Goal: Transaction & Acquisition: Book appointment/travel/reservation

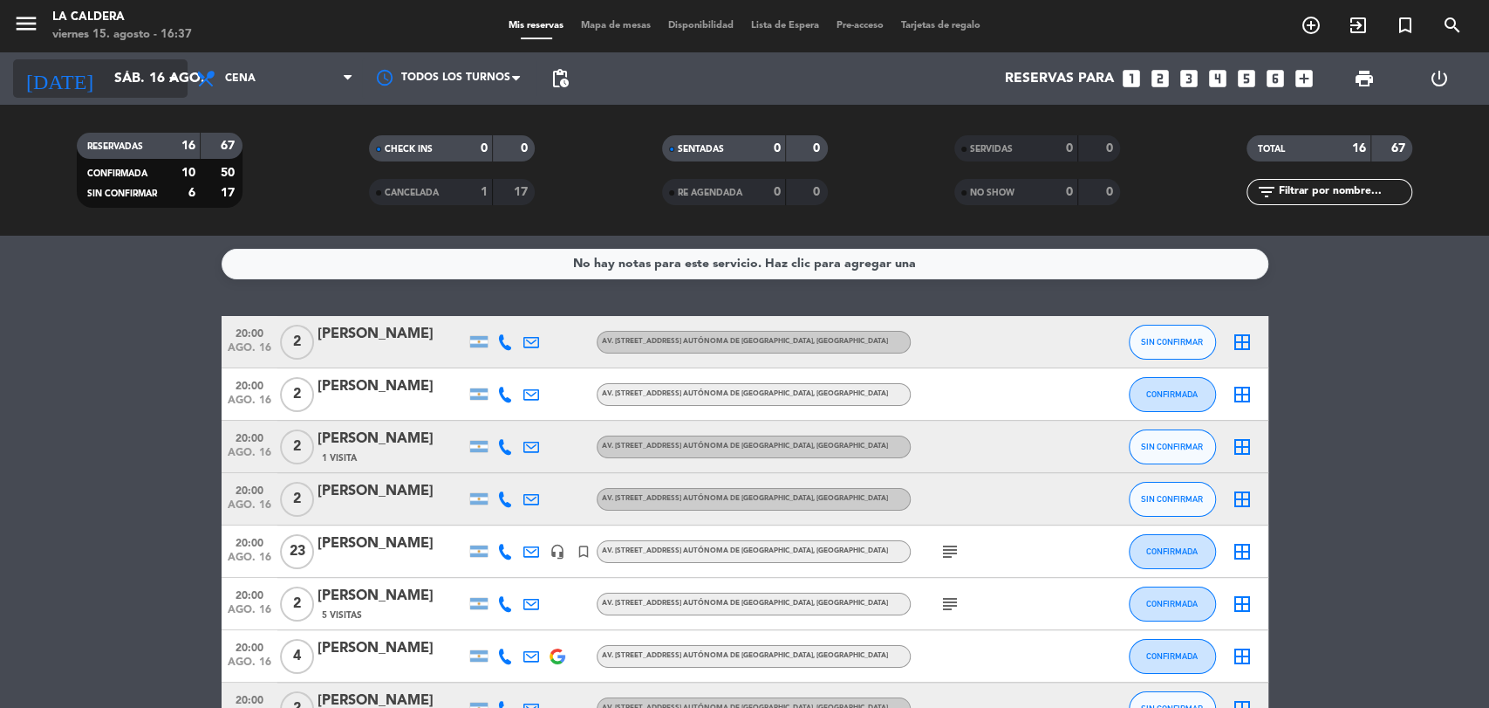
click at [160, 69] on input "sáb. 16 ago." at bounding box center [198, 79] width 184 height 34
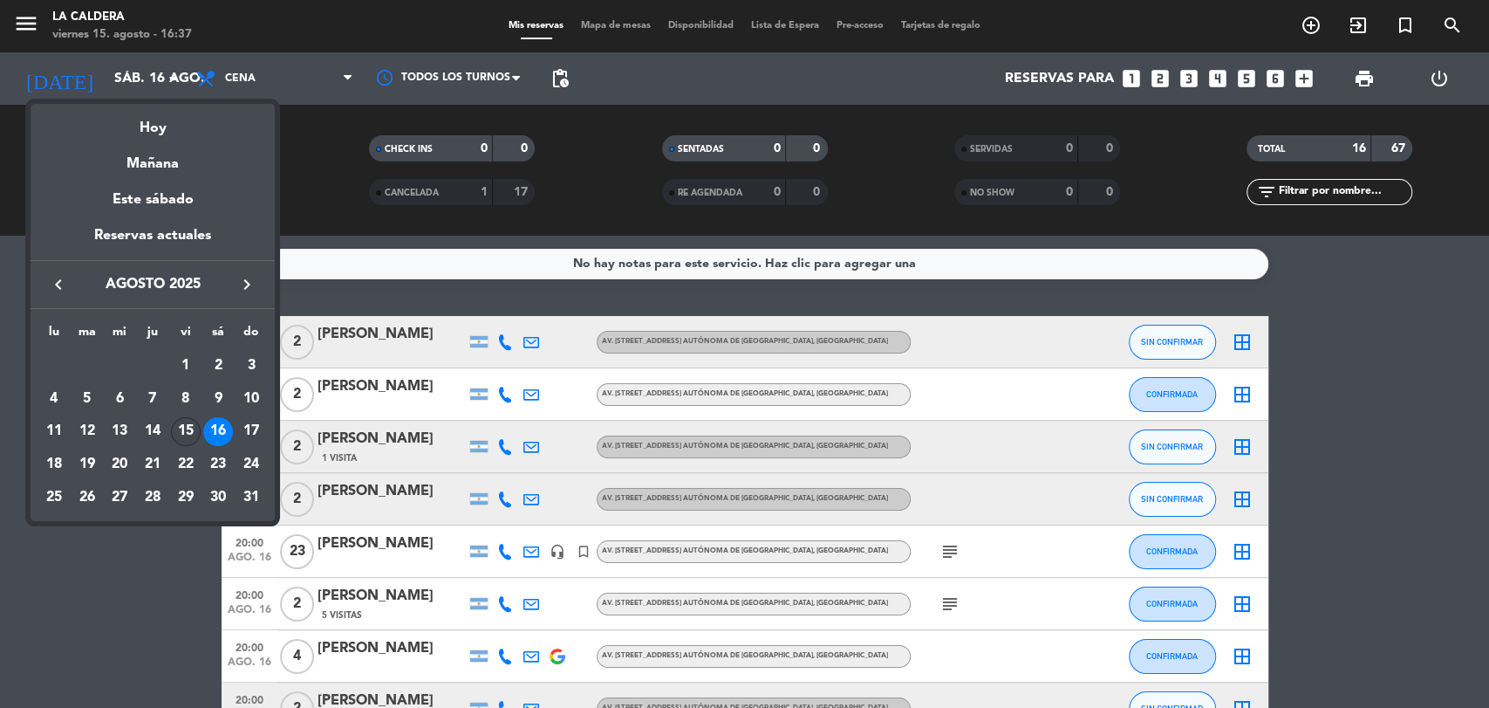
click at [188, 417] on div "15" at bounding box center [186, 432] width 30 height 30
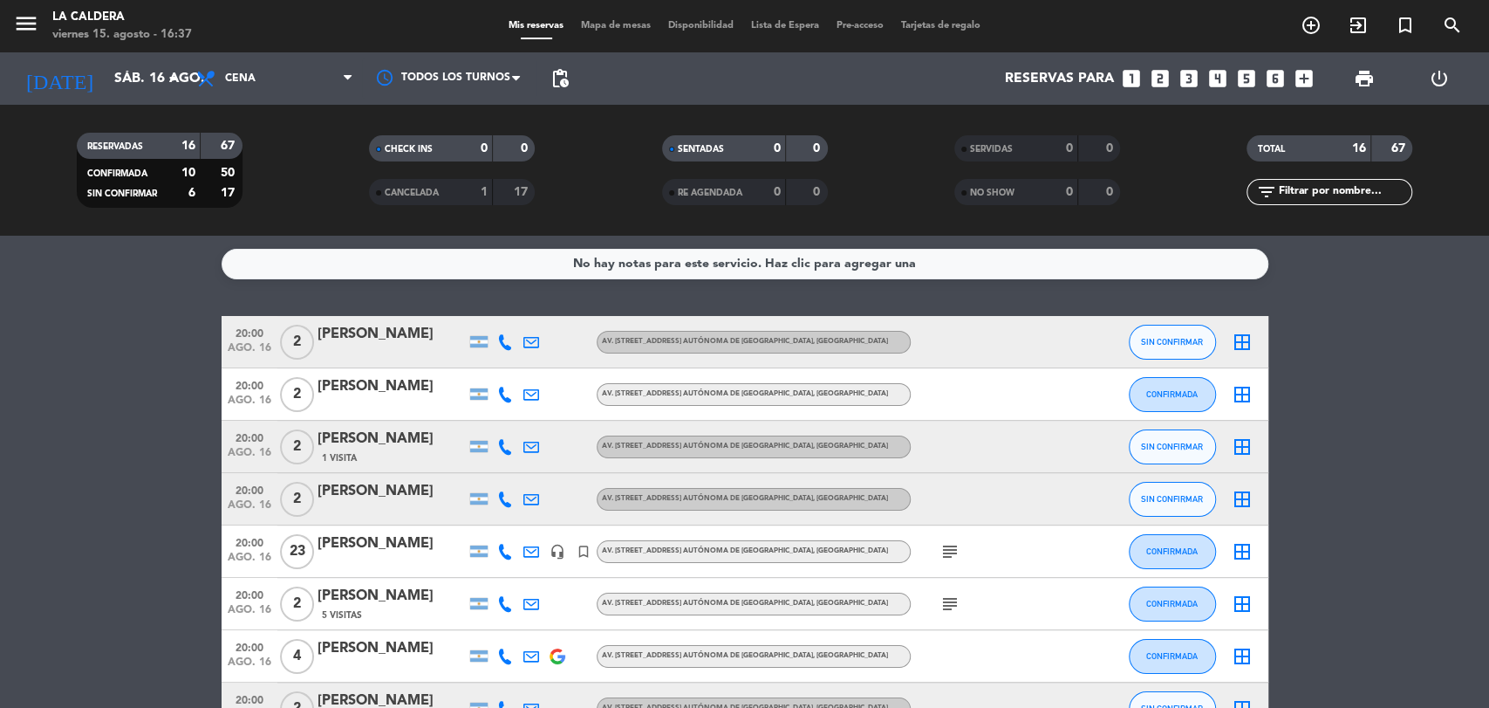
type input "vie. 15 ago."
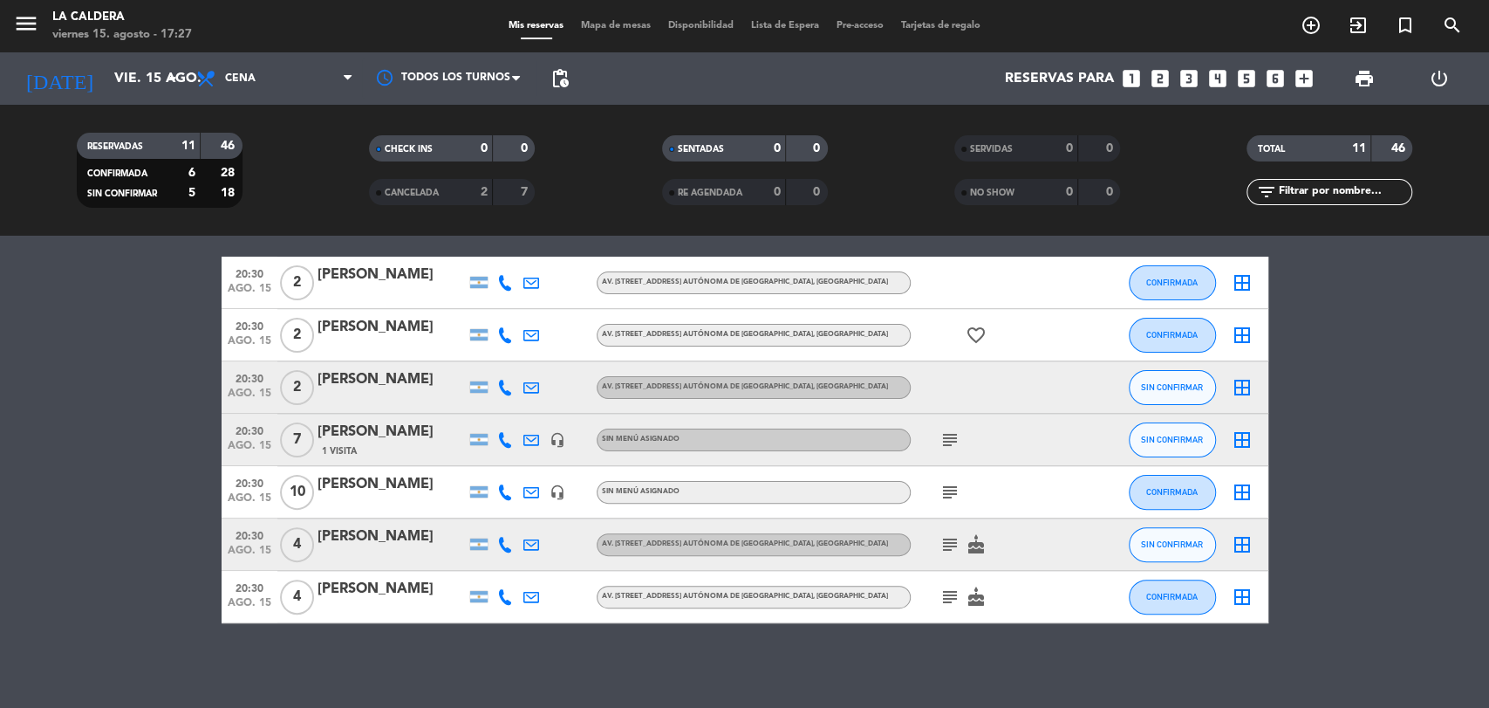
scroll to position [296, 0]
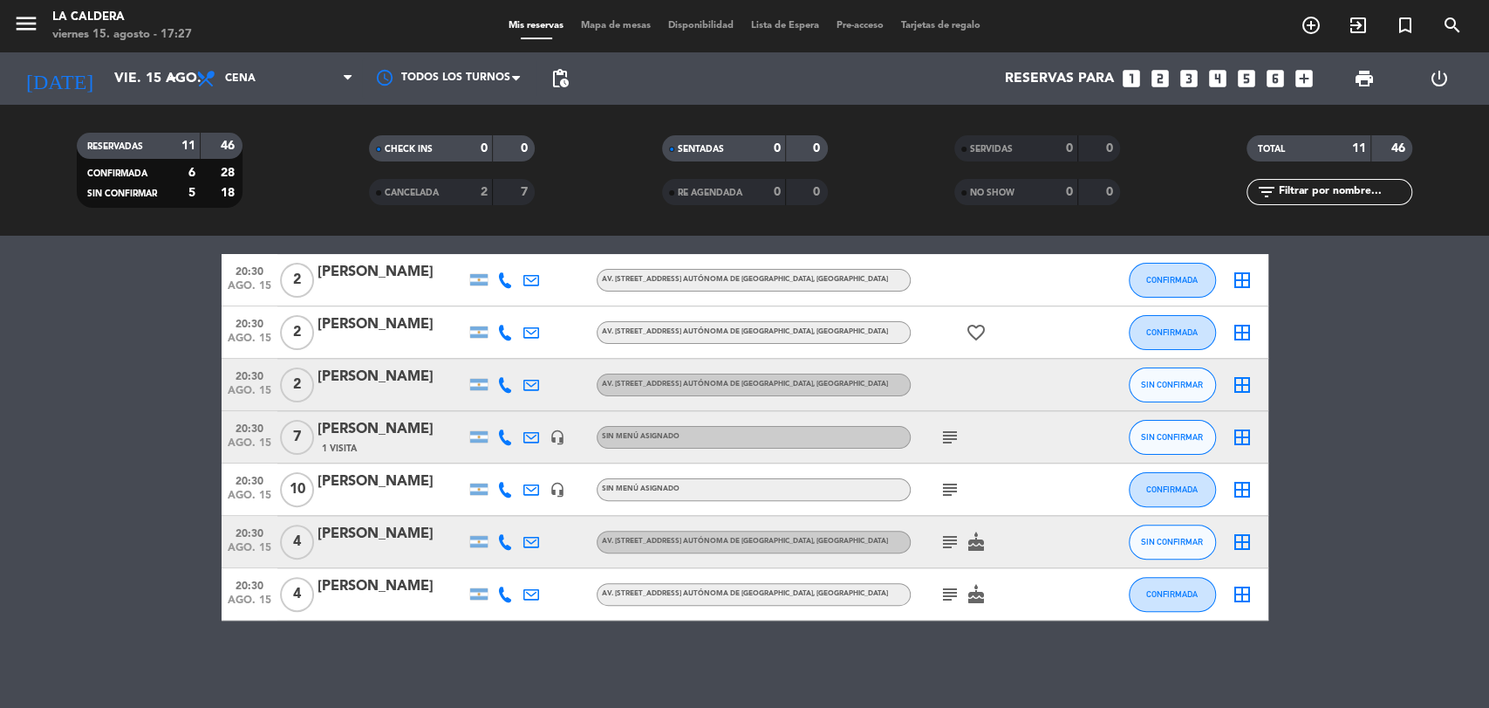
click at [956, 594] on icon "subject" at bounding box center [950, 594] width 21 height 21
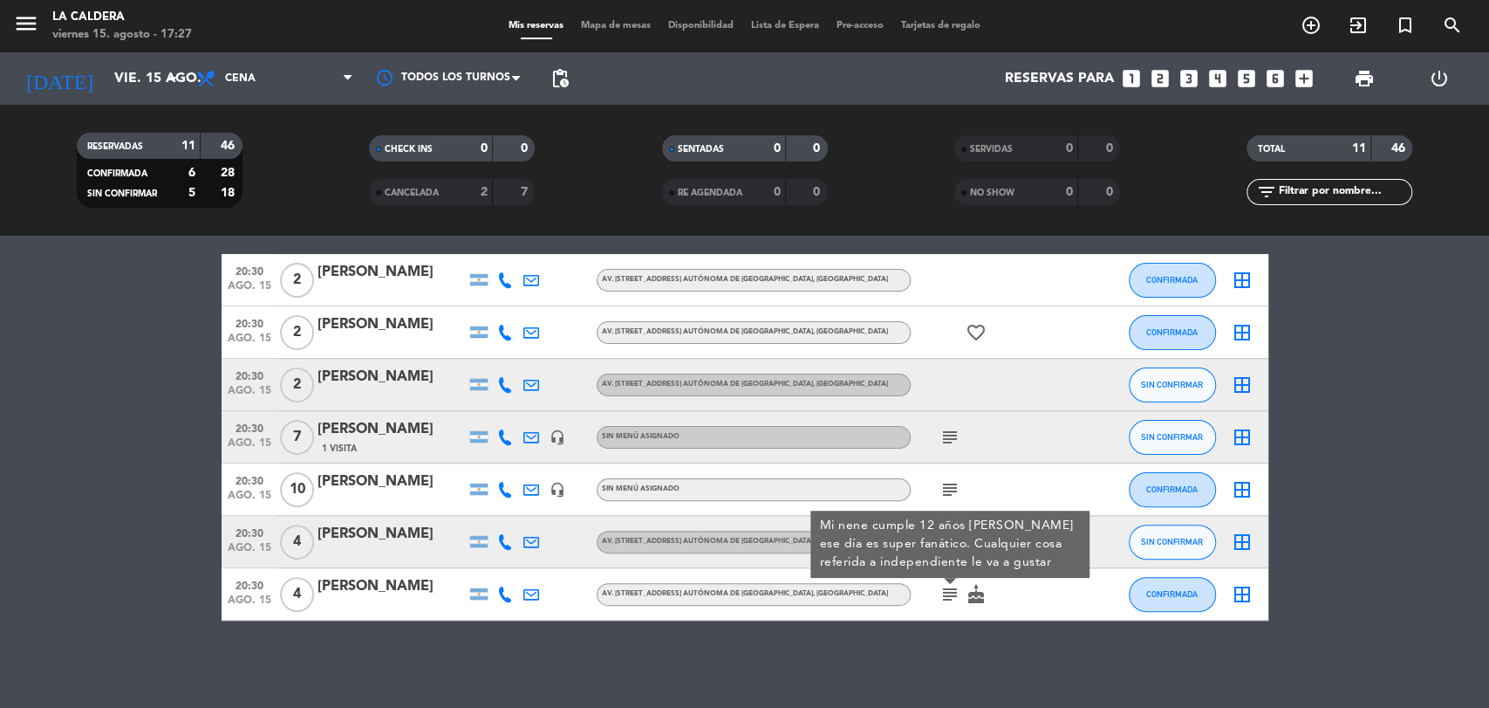
click at [938, 675] on div "No hay notas para este servicio. Haz clic para agregar una 20:00 ago. 15 8 [PER…" at bounding box center [744, 472] width 1489 height 472
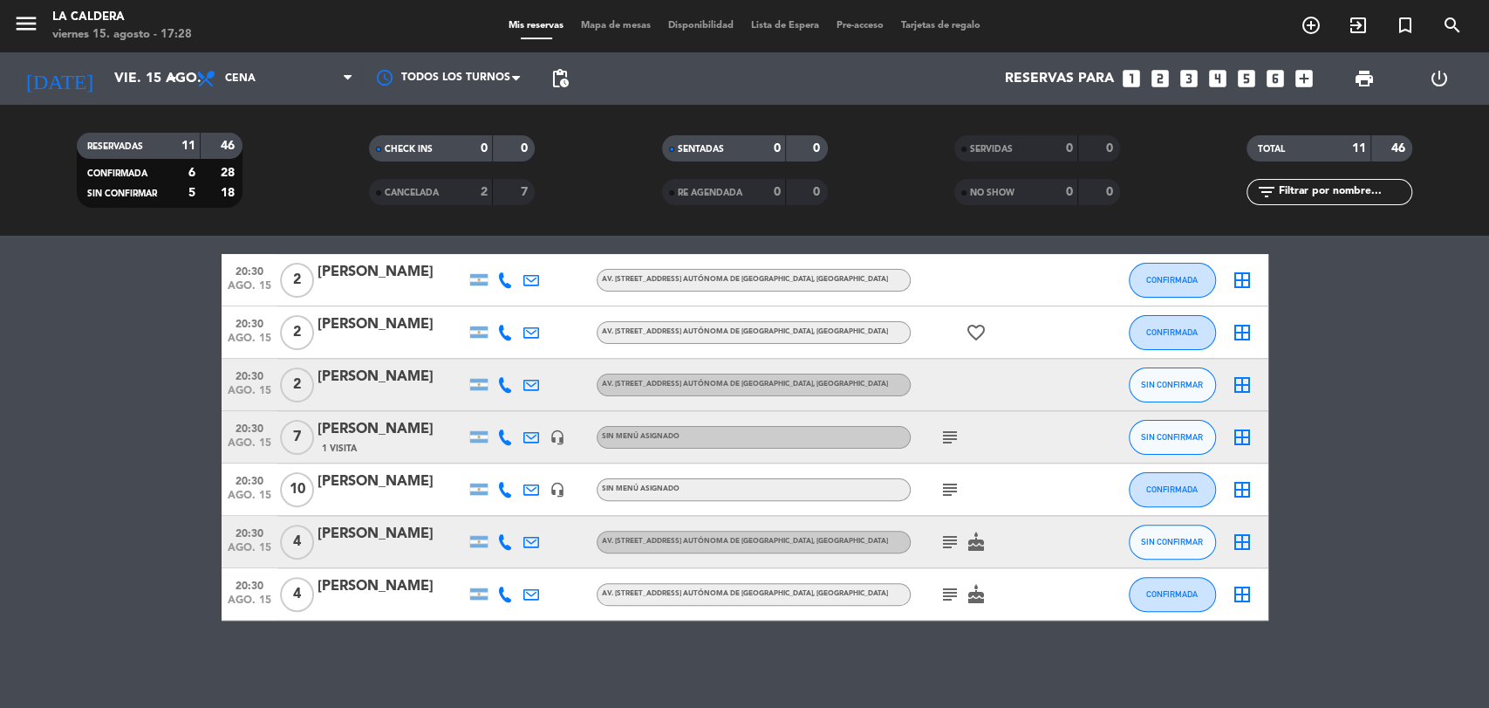
click at [1189, 80] on icon "looks_3" at bounding box center [1189, 78] width 23 height 23
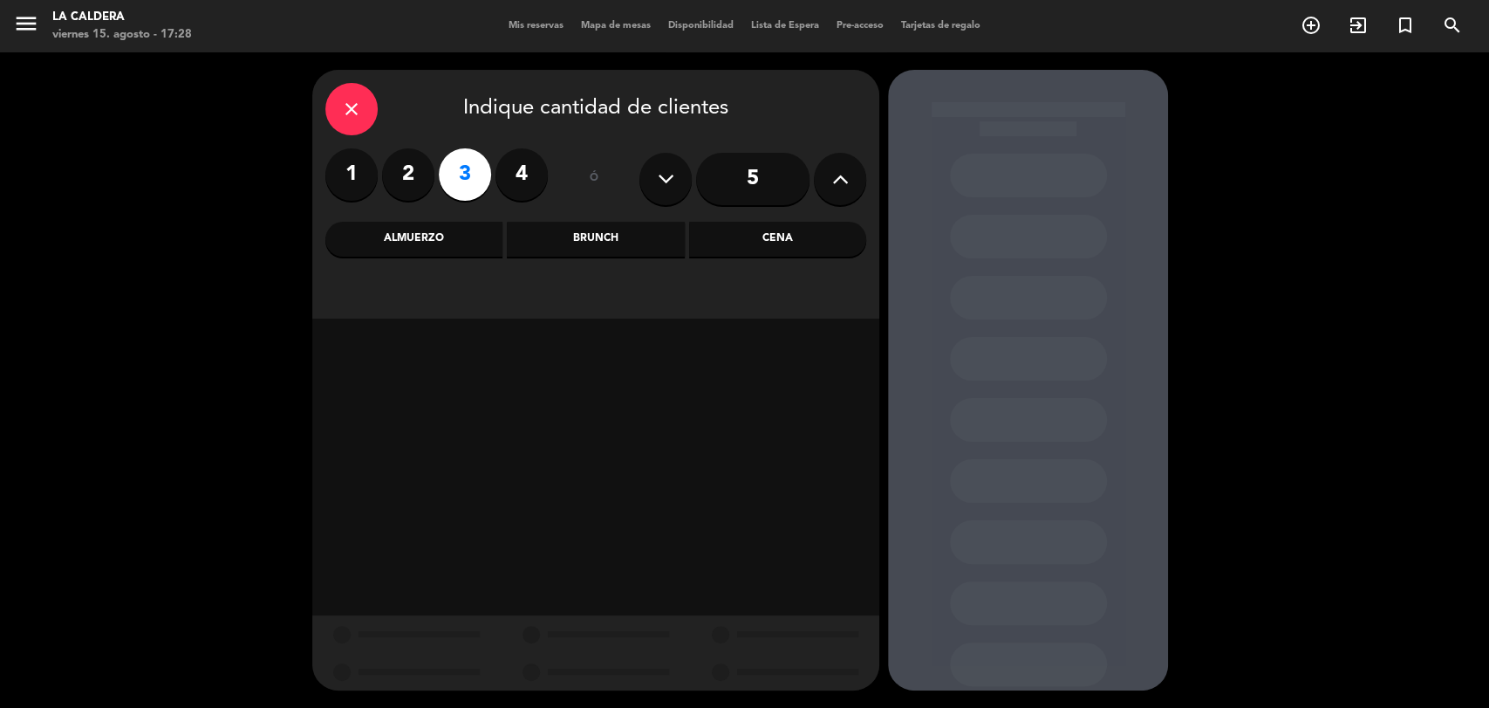
click at [795, 240] on div "Cena" at bounding box center [777, 239] width 177 height 35
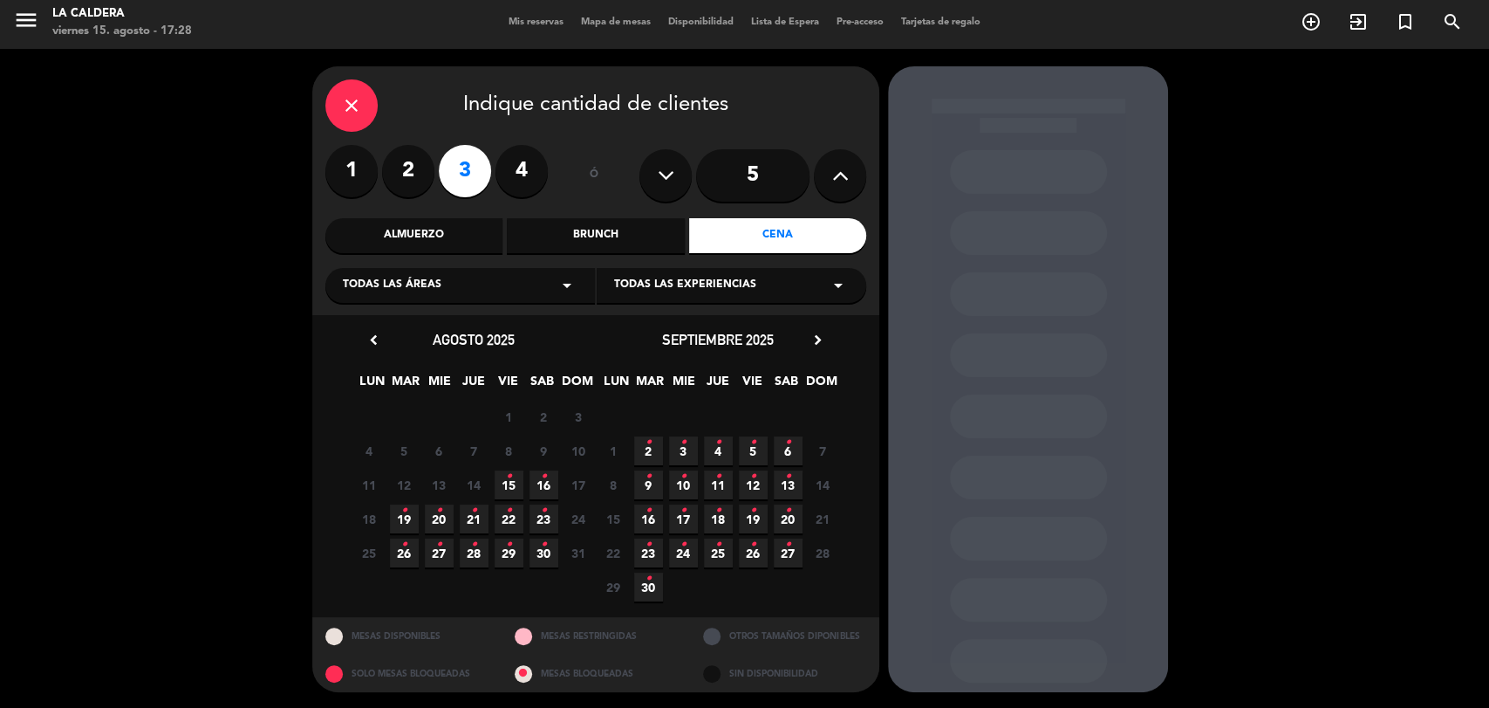
scroll to position [4, 0]
click at [515, 487] on span "15 •" at bounding box center [509, 483] width 29 height 29
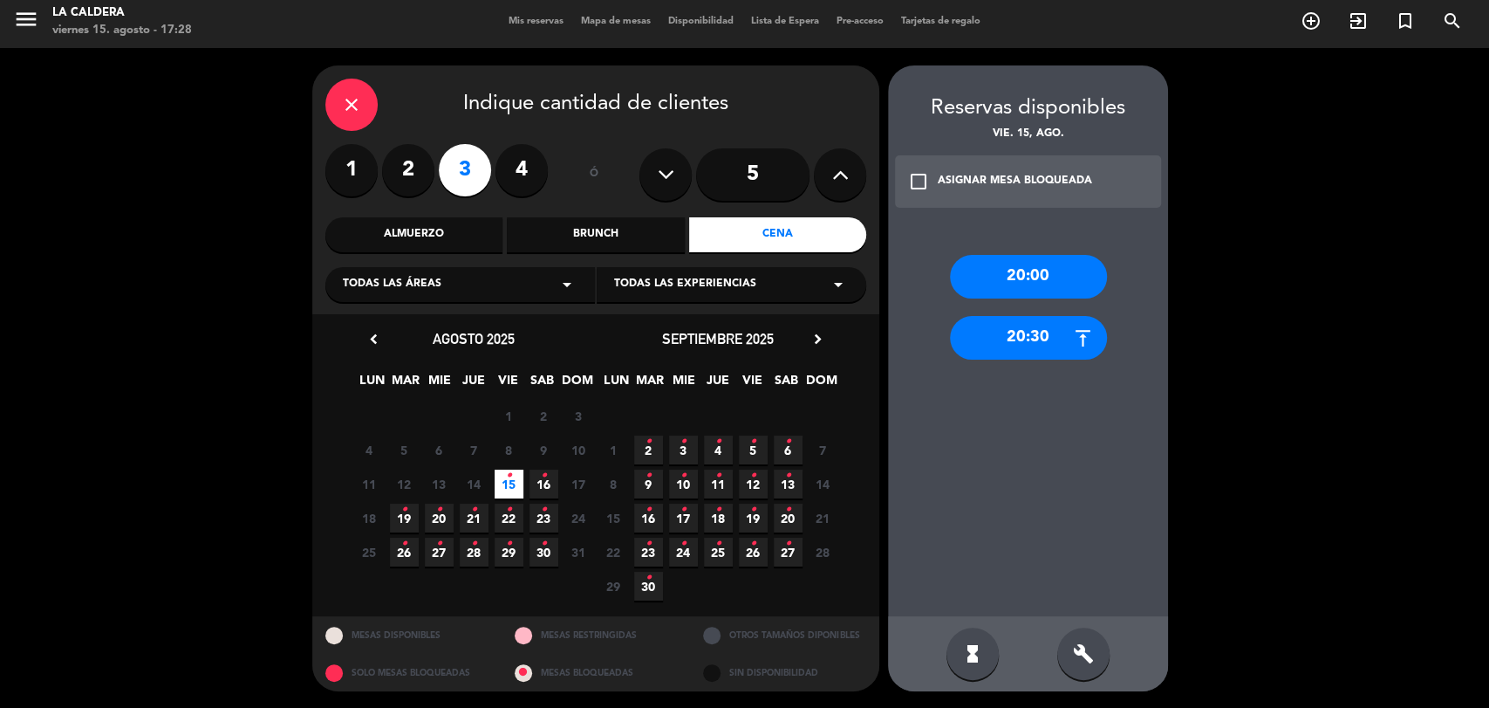
click at [1048, 332] on div "20:30" at bounding box center [1028, 338] width 157 height 44
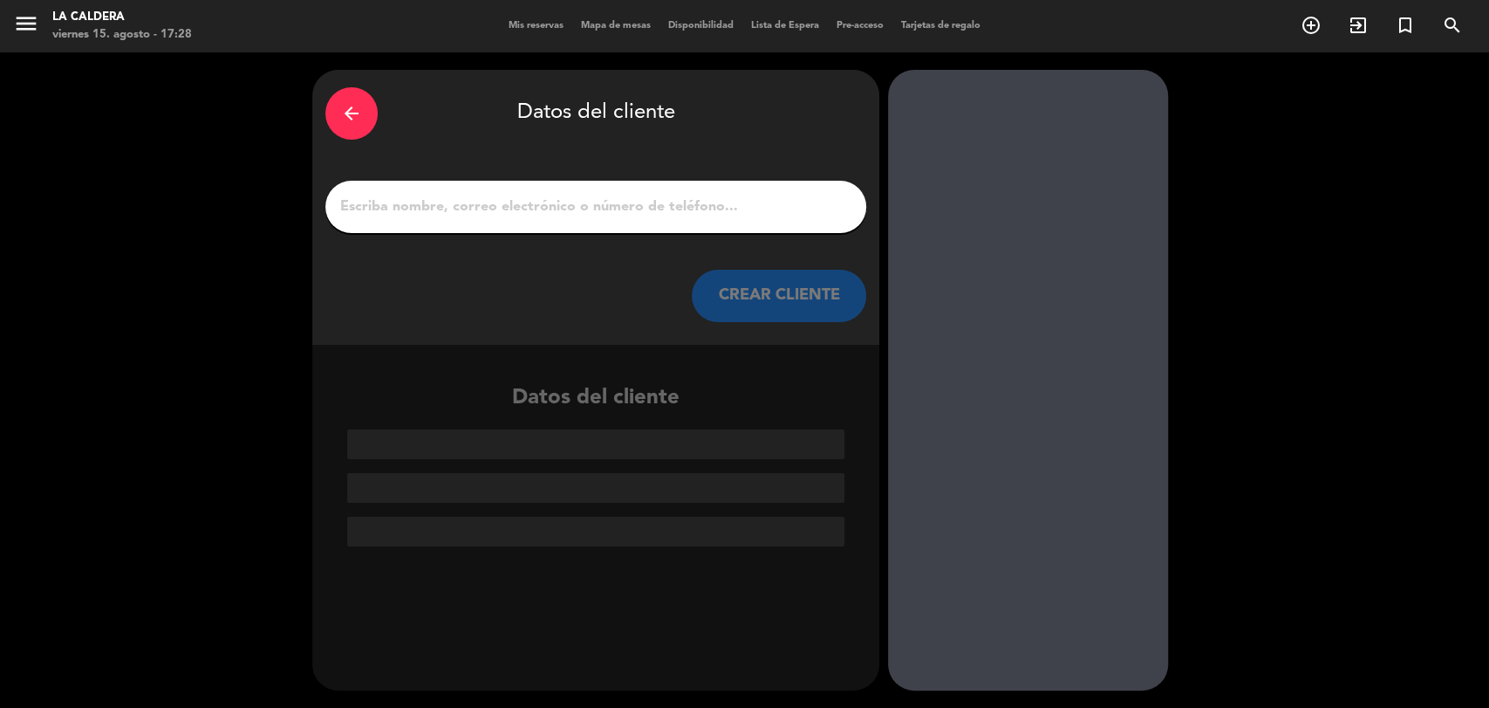
click at [576, 216] on input "1" at bounding box center [595, 207] width 515 height 24
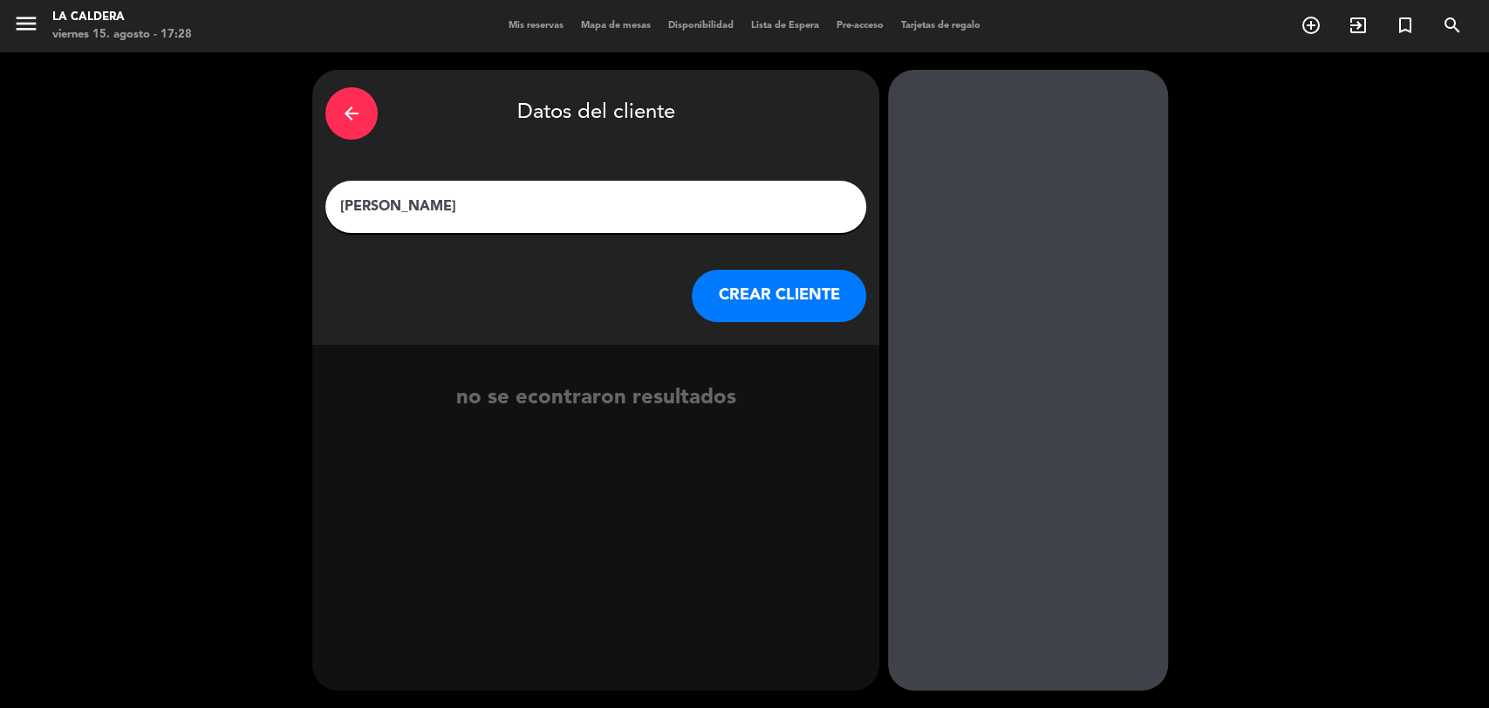
type input "[PERSON_NAME]"
click at [752, 290] on button "CREAR CLIENTE" at bounding box center [779, 296] width 174 height 52
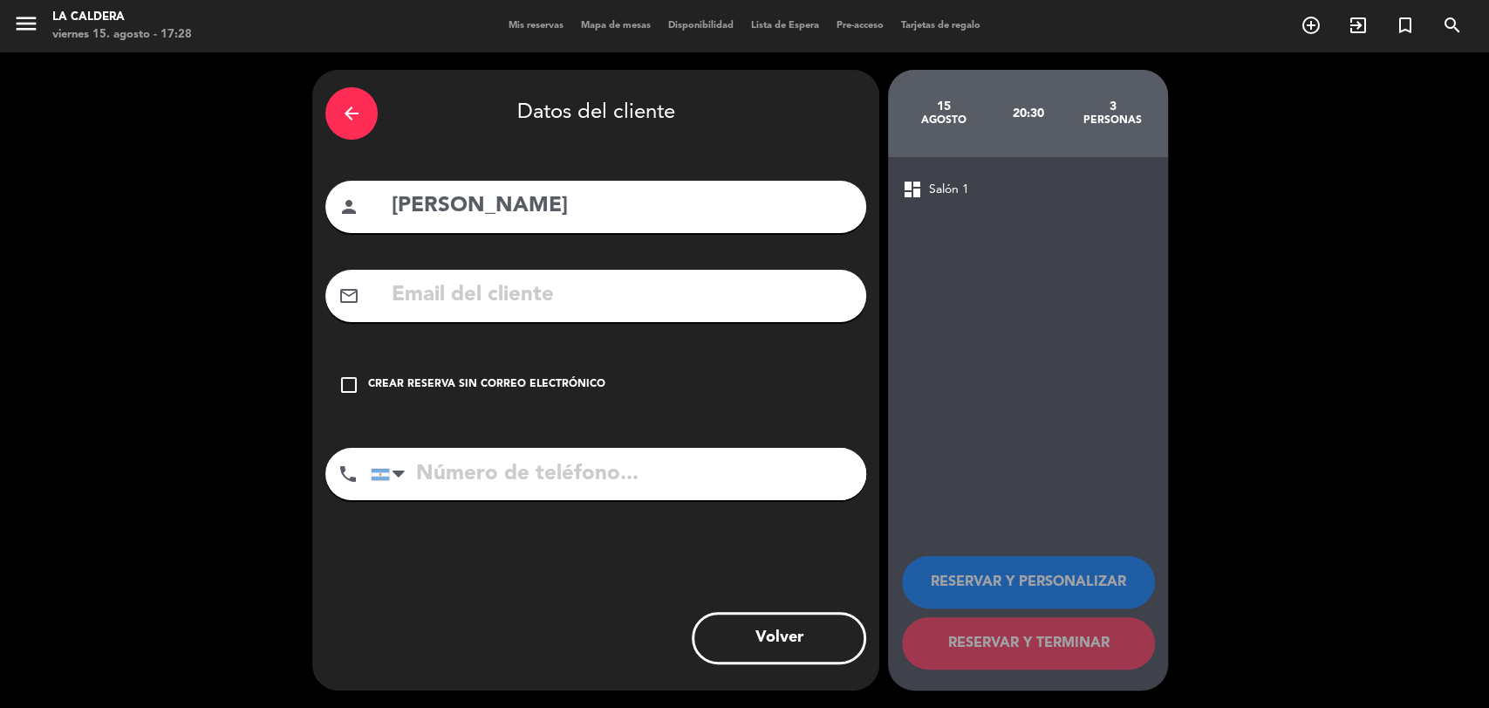
click at [349, 382] on icon "check_box_outline_blank" at bounding box center [348, 384] width 21 height 21
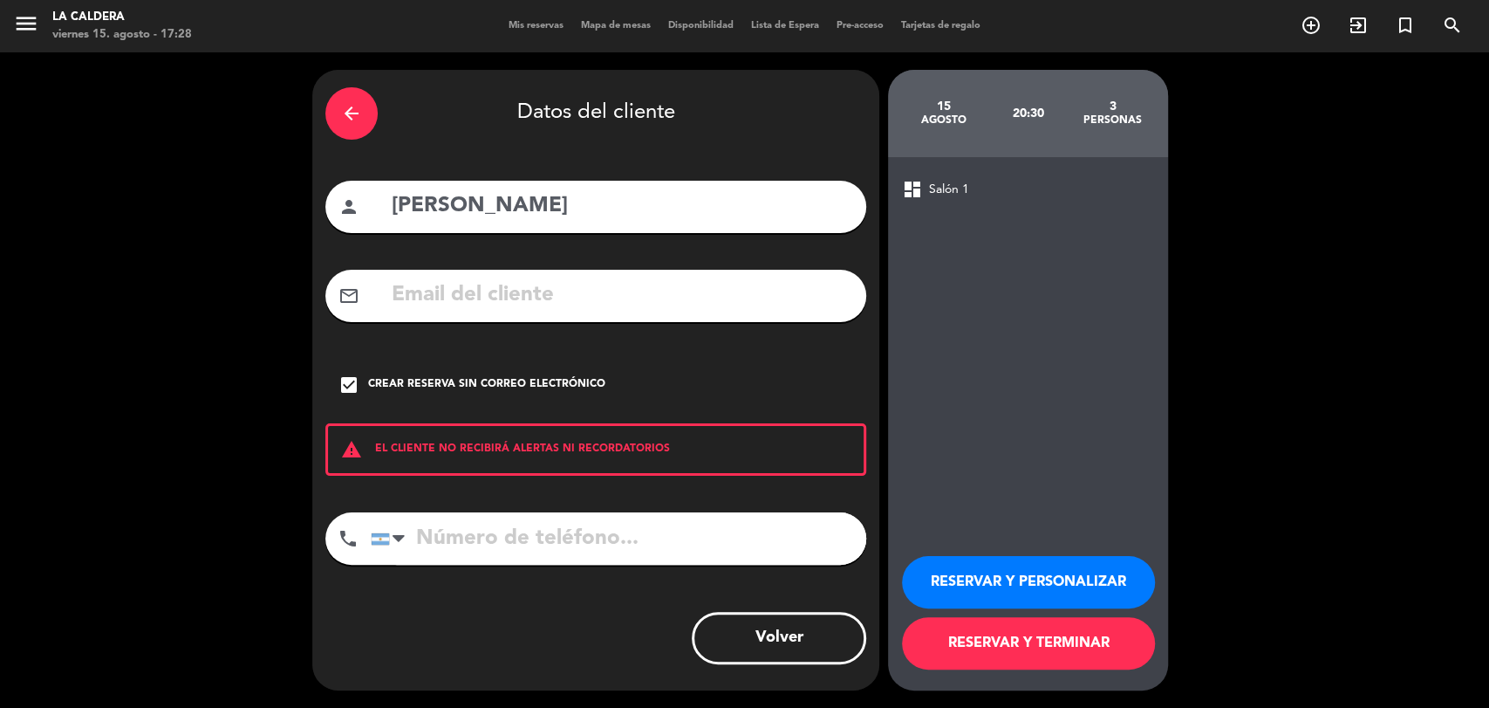
click at [523, 548] on input "tel" at bounding box center [619, 538] width 496 height 52
type input "1153785363"
click at [1026, 646] on button "RESERVAR Y TERMINAR" at bounding box center [1028, 643] width 253 height 52
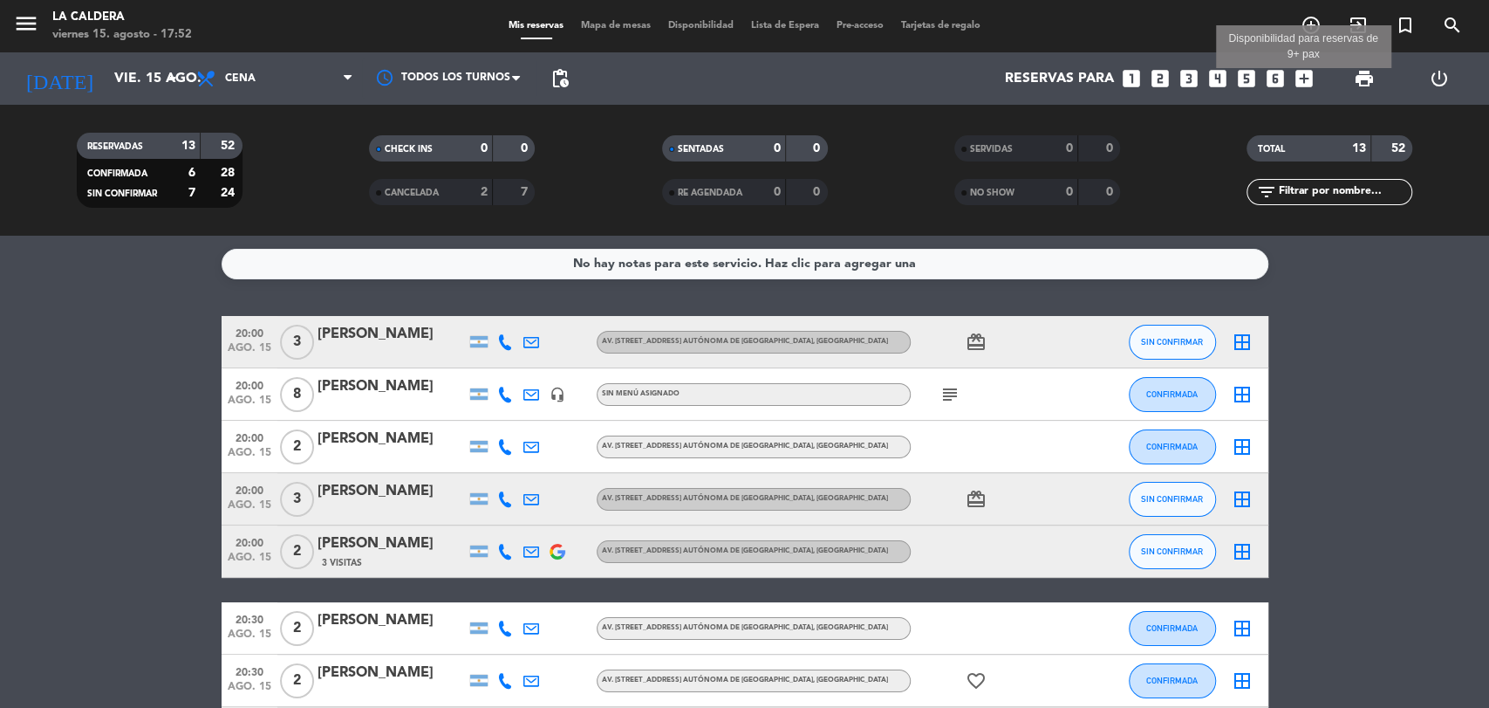
click at [1295, 84] on icon "add_box" at bounding box center [1304, 78] width 23 height 23
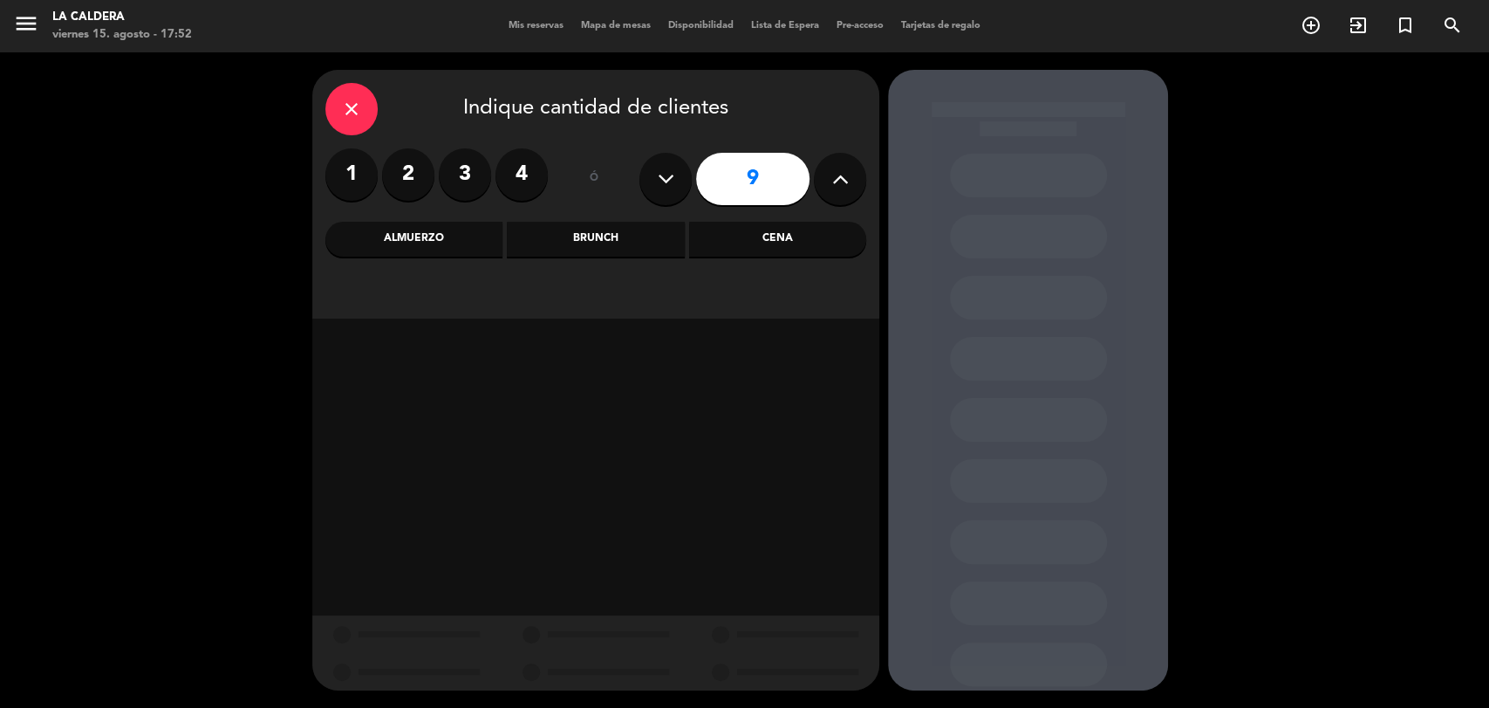
click at [835, 186] on icon at bounding box center [840, 179] width 17 height 26
click at [837, 187] on icon at bounding box center [840, 179] width 17 height 26
type input "13"
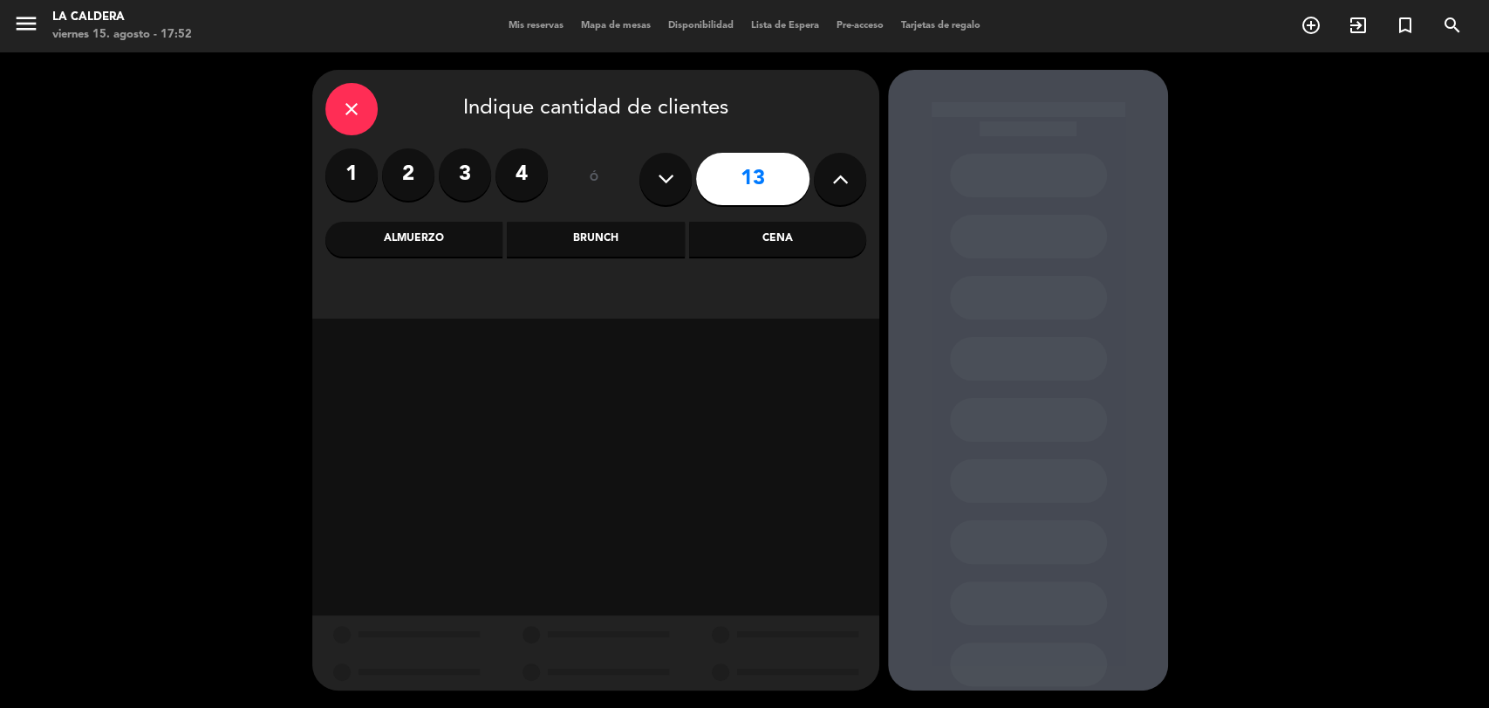
click at [782, 237] on div "Cena" at bounding box center [777, 239] width 177 height 35
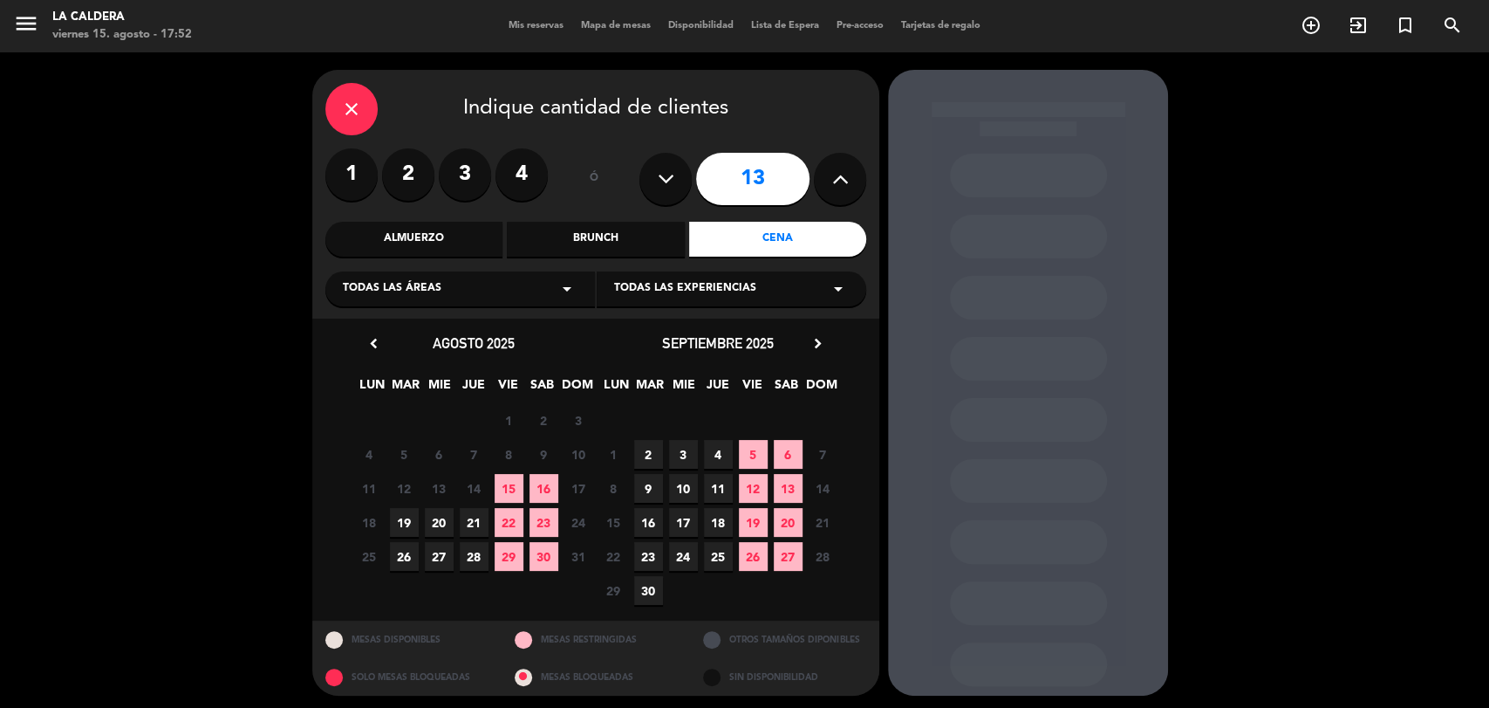
click at [544, 518] on span "23" at bounding box center [544, 522] width 29 height 29
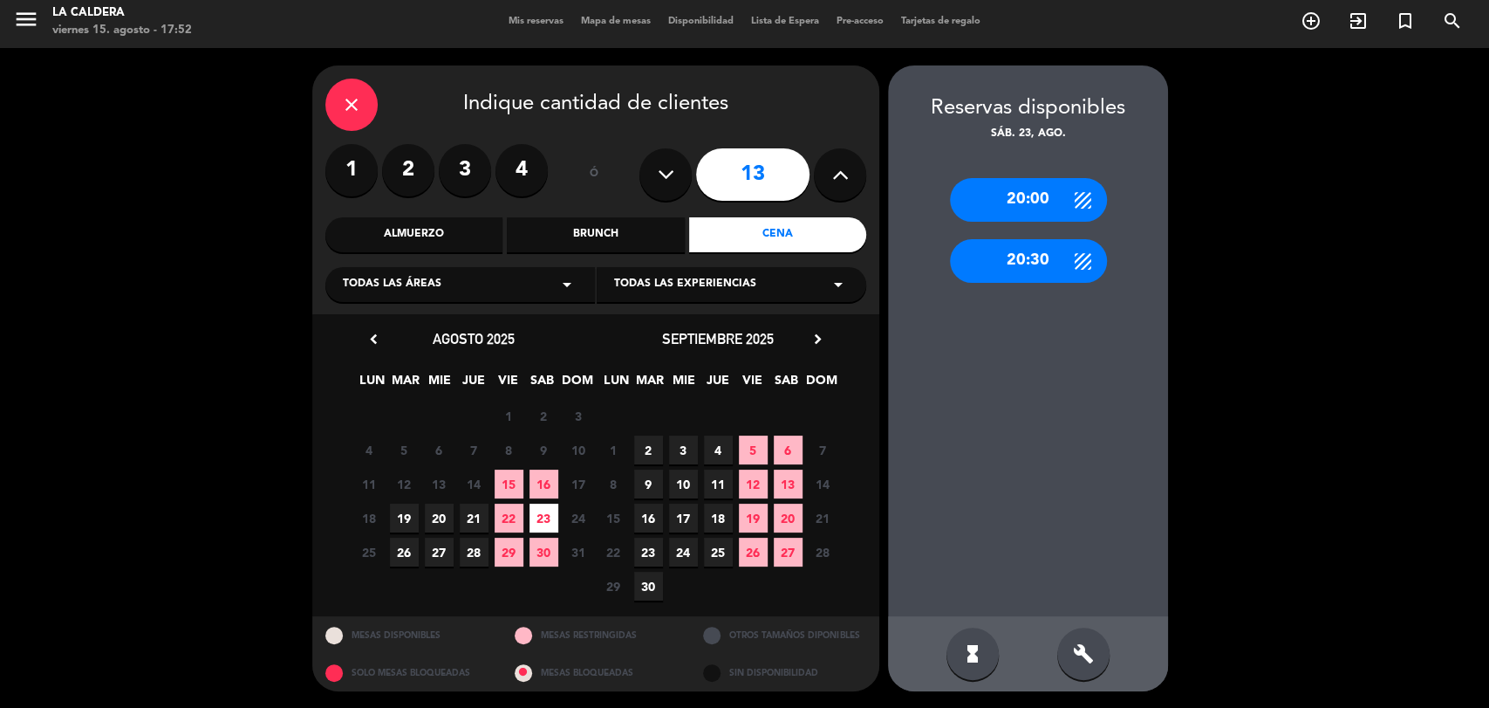
click at [1014, 248] on div "20:30" at bounding box center [1028, 261] width 157 height 44
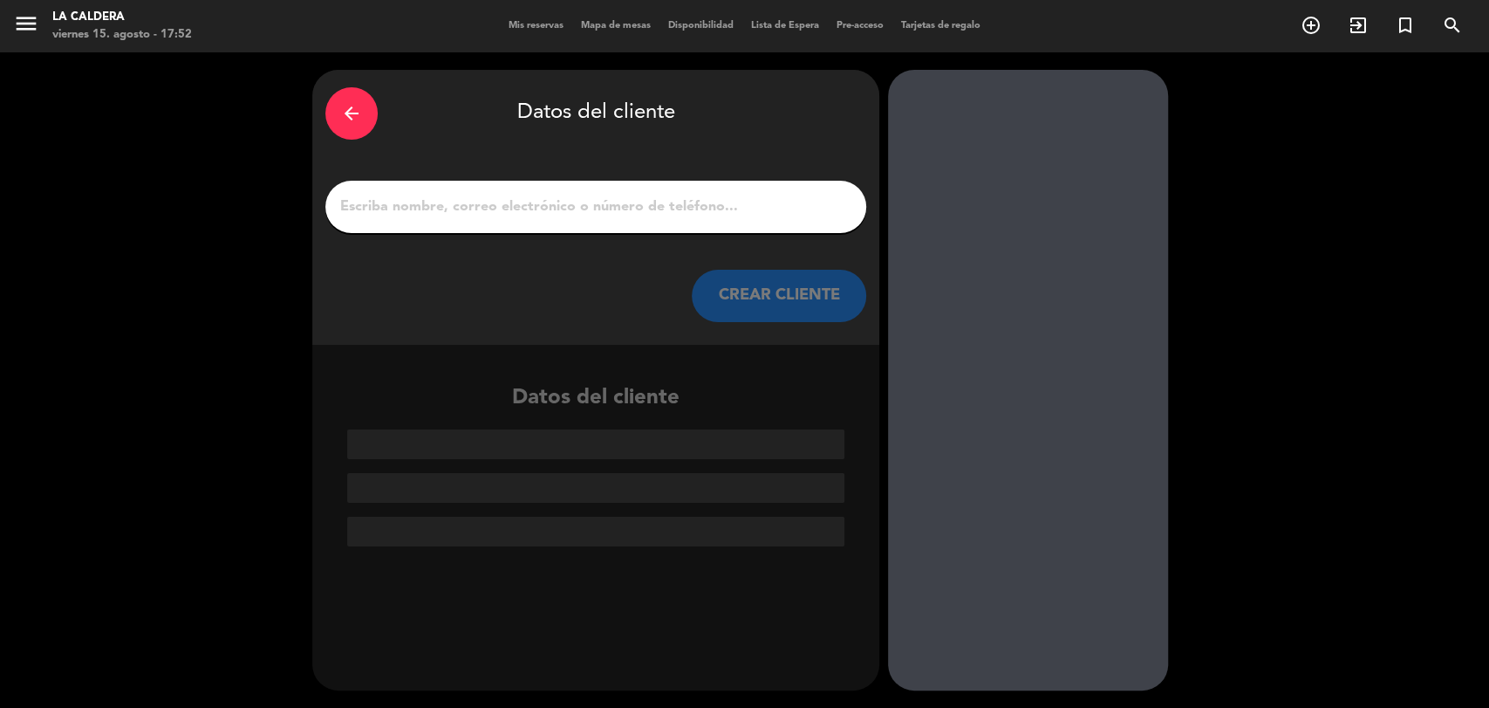
scroll to position [0, 0]
click at [443, 227] on div at bounding box center [595, 207] width 541 height 52
click at [450, 215] on input "1" at bounding box center [595, 207] width 515 height 24
paste input "[PERSON_NAME]"
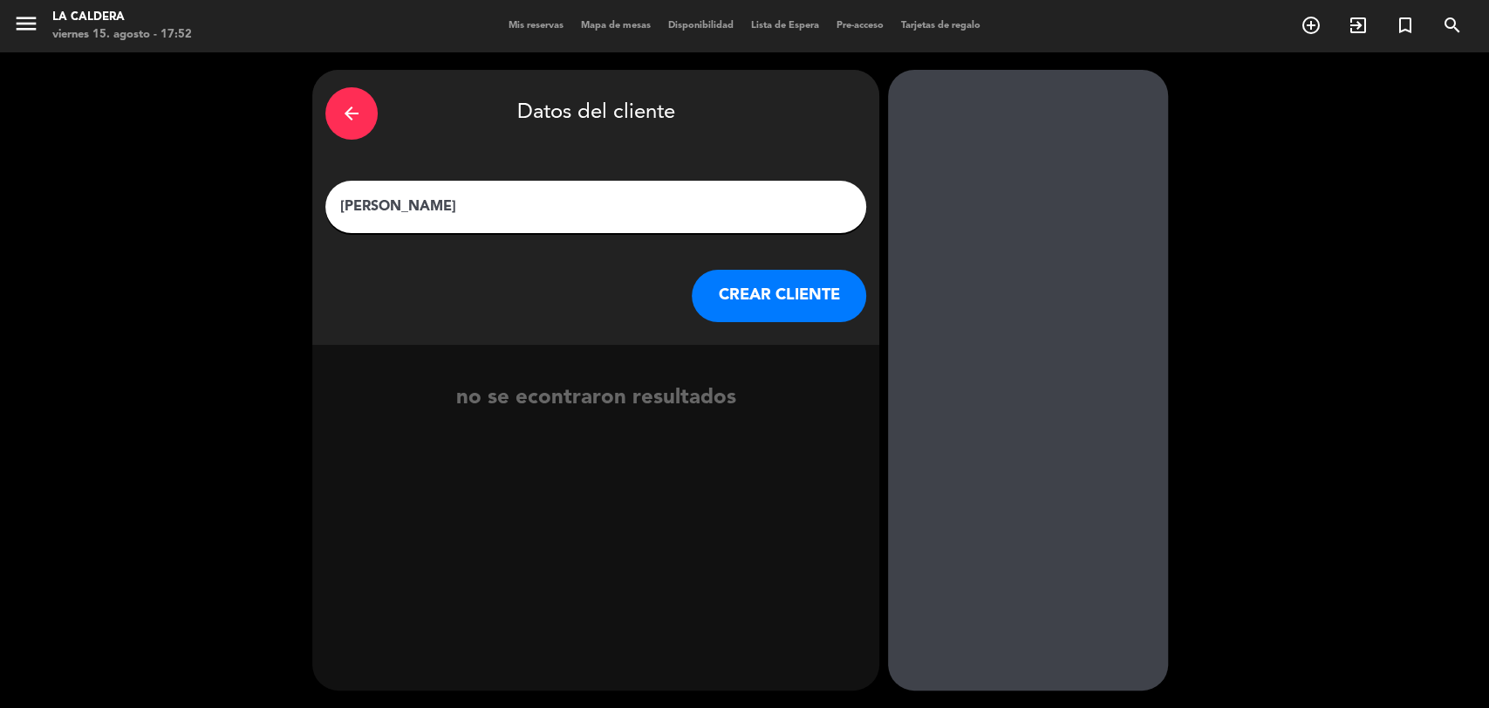
type input "[PERSON_NAME]"
click at [789, 304] on button "CREAR CLIENTE" at bounding box center [779, 296] width 174 height 52
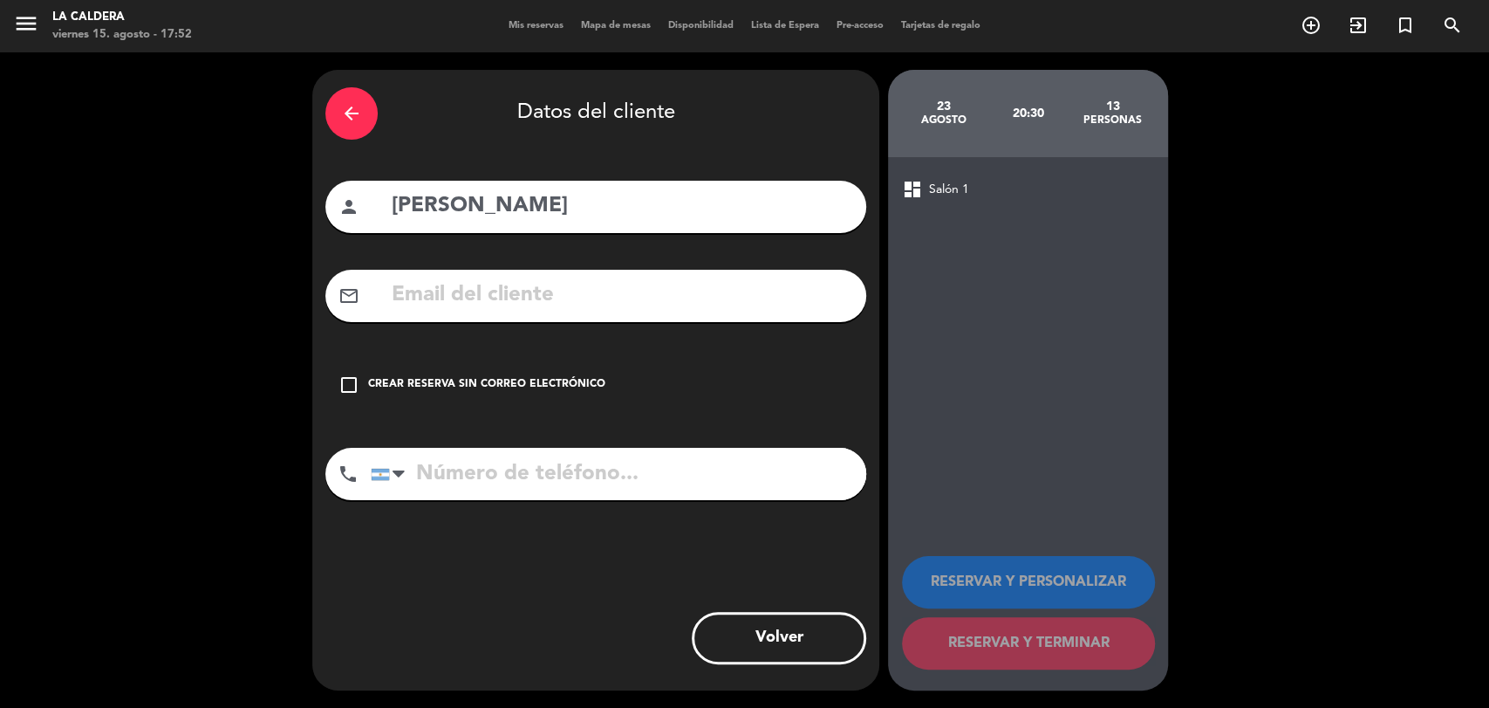
click at [489, 274] on div "mail_outline" at bounding box center [595, 296] width 541 height 52
click at [489, 288] on input "text" at bounding box center [621, 295] width 463 height 36
paste input "[EMAIL_ADDRESS][DOMAIN_NAME]"
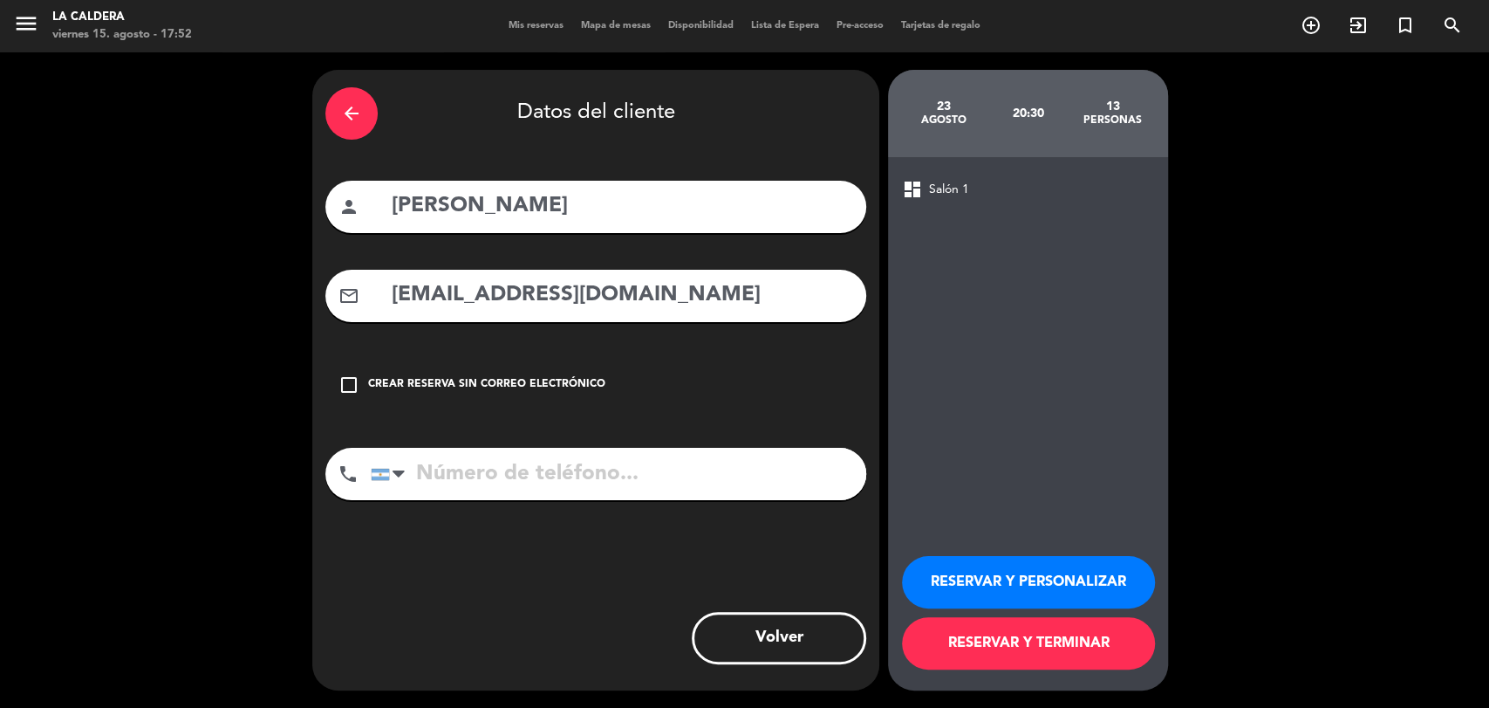
type input "[EMAIL_ADDRESS][DOMAIN_NAME]"
click at [547, 458] on input "tel" at bounding box center [619, 474] width 496 height 52
paste input "[PHONE_NUMBER]"
type input "[PHONE_NUMBER]"
click at [1037, 578] on button "RESERVAR Y PERSONALIZAR" at bounding box center [1028, 582] width 253 height 52
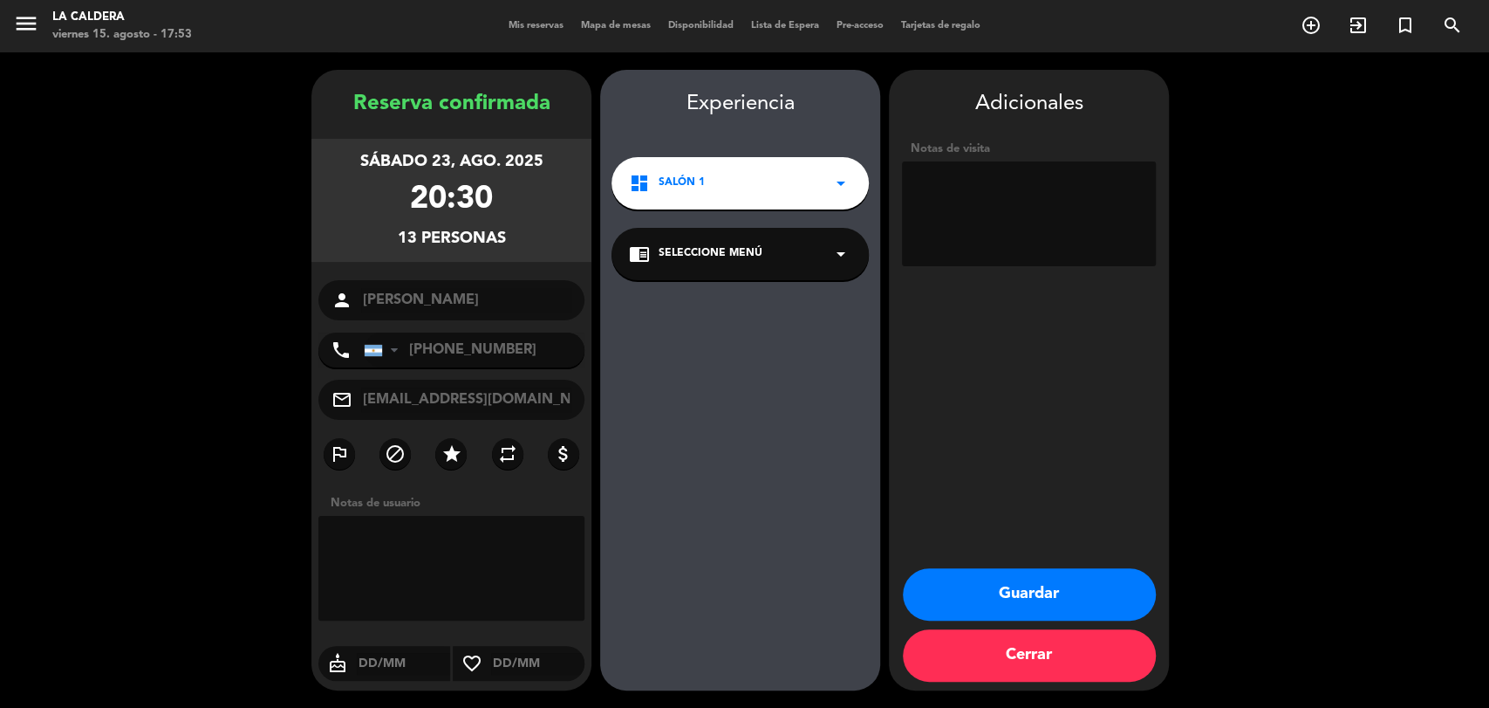
click at [949, 384] on div "Adicionales Notas de visita Guardar Cerrar" at bounding box center [1029, 380] width 280 height 620
click at [1019, 189] on textarea at bounding box center [1029, 213] width 254 height 105
type textarea "seña de 19500"
click at [1025, 605] on button "Guardar" at bounding box center [1029, 594] width 253 height 52
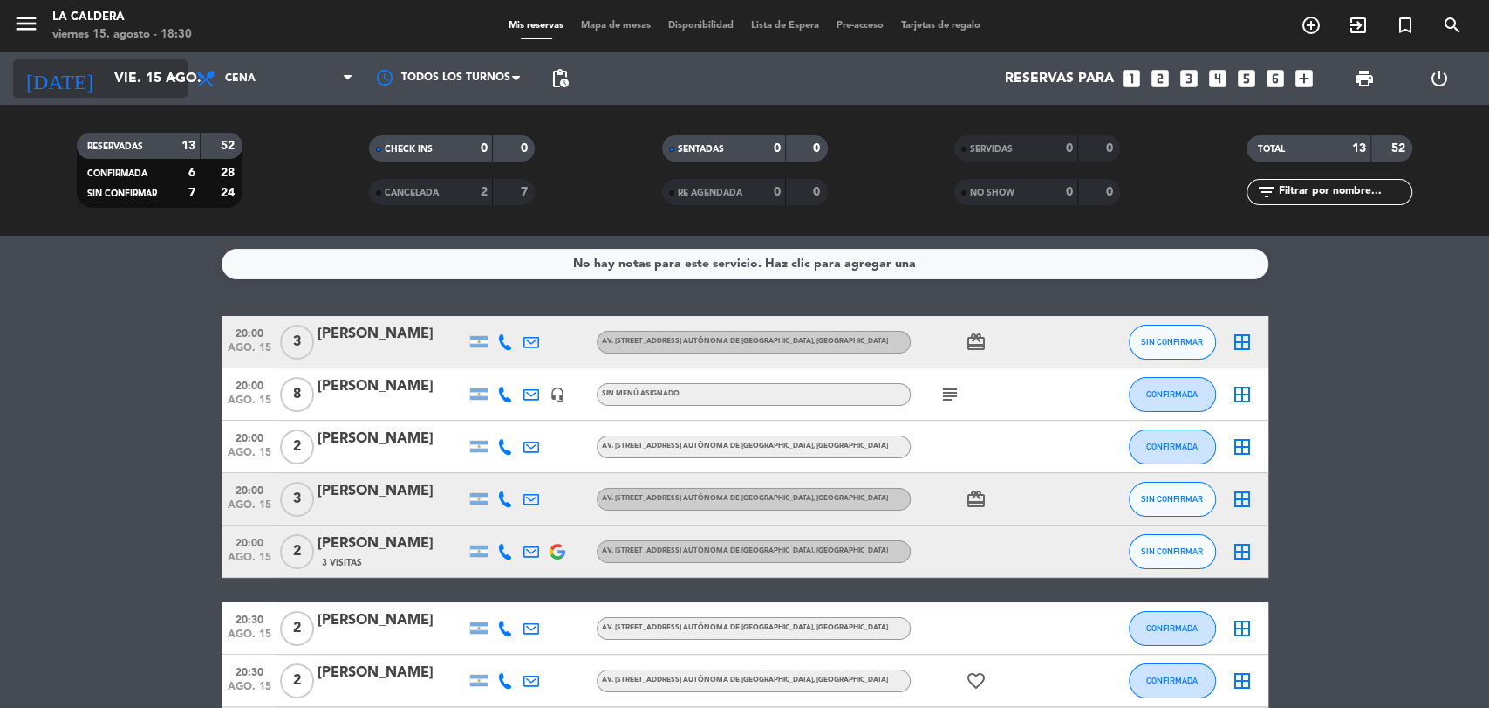
click at [142, 74] on input "vie. 15 ago." at bounding box center [198, 79] width 184 height 34
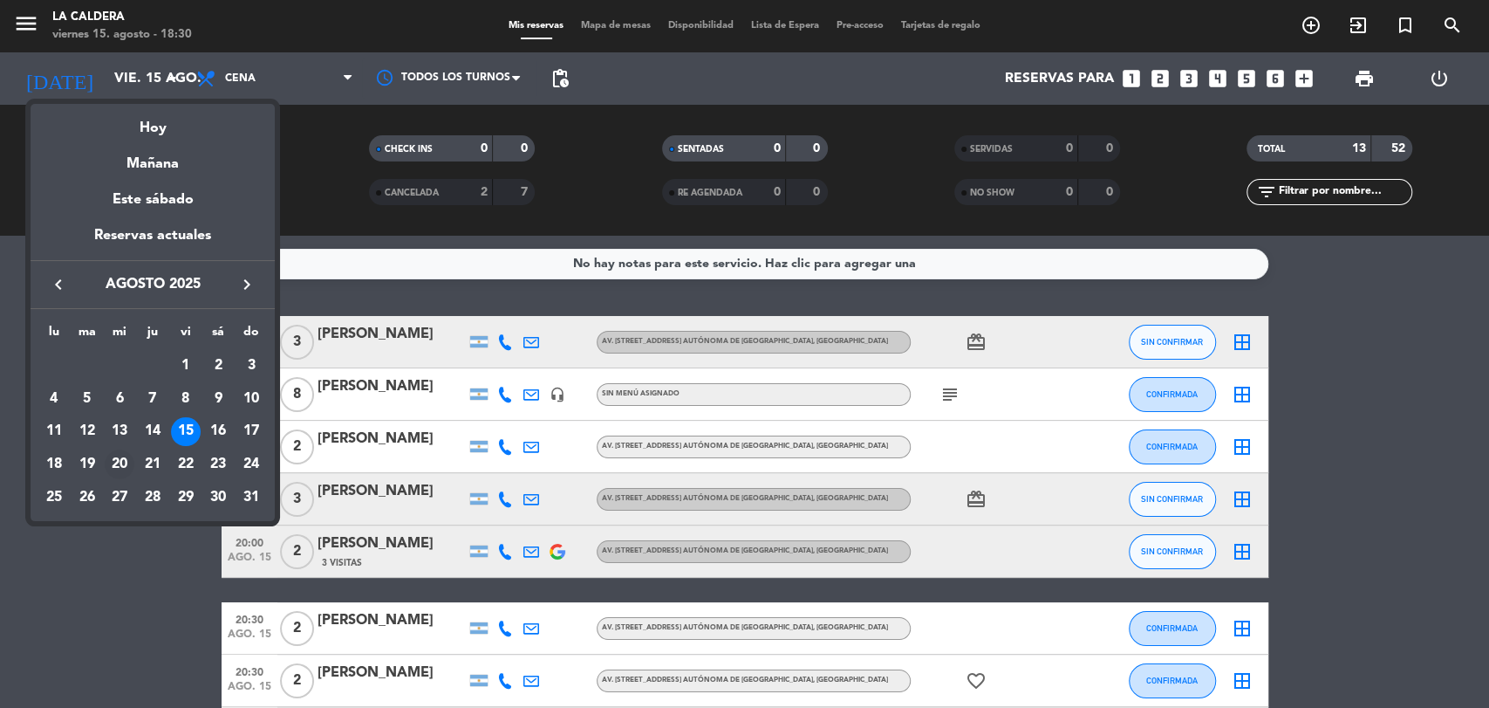
click at [116, 462] on div "20" at bounding box center [120, 464] width 30 height 30
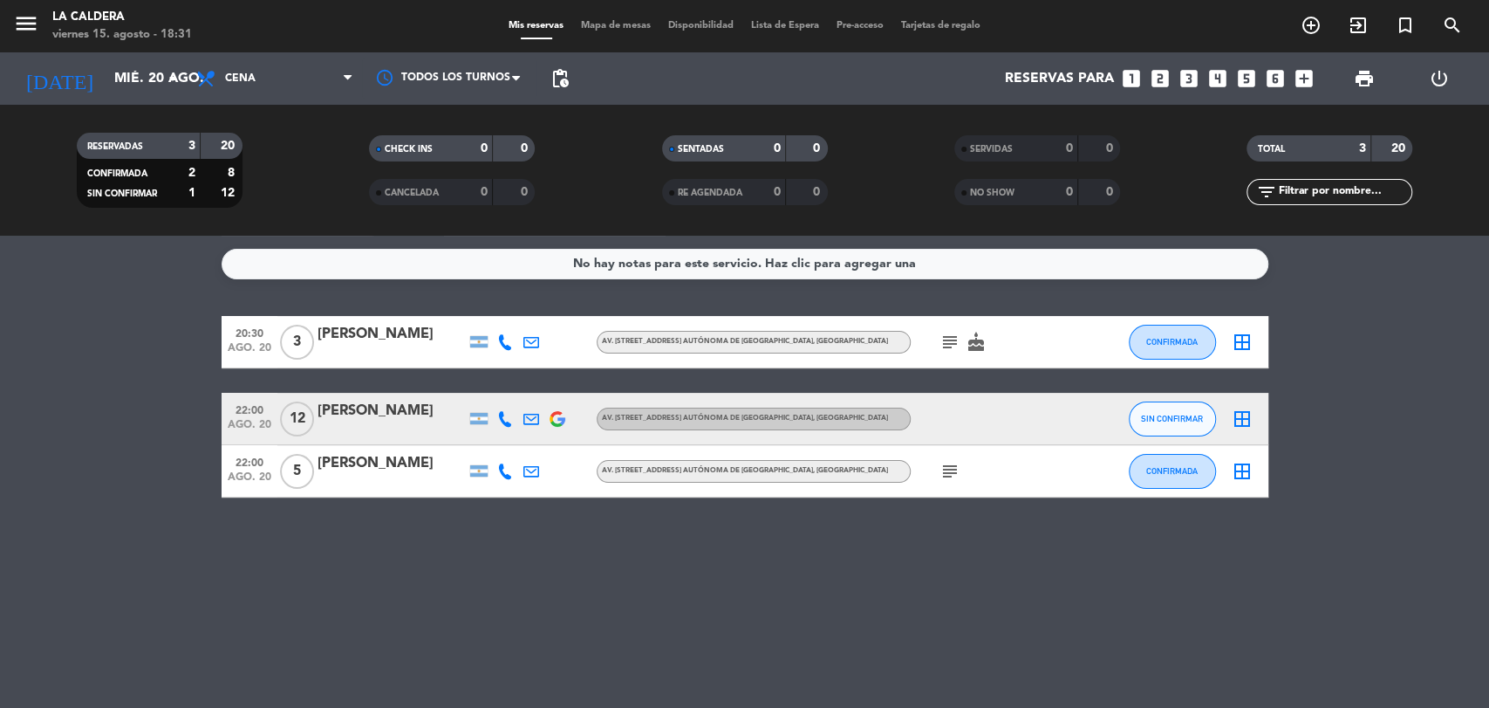
click at [558, 422] on img at bounding box center [558, 419] width 16 height 16
click at [455, 397] on div "22:00 ago. 20 12 [PERSON_NAME]. [STREET_ADDRESS] Autónoma de [GEOGRAPHIC_DATA],…" at bounding box center [745, 419] width 1047 height 52
click at [110, 72] on input "mié. 20 ago." at bounding box center [198, 79] width 184 height 34
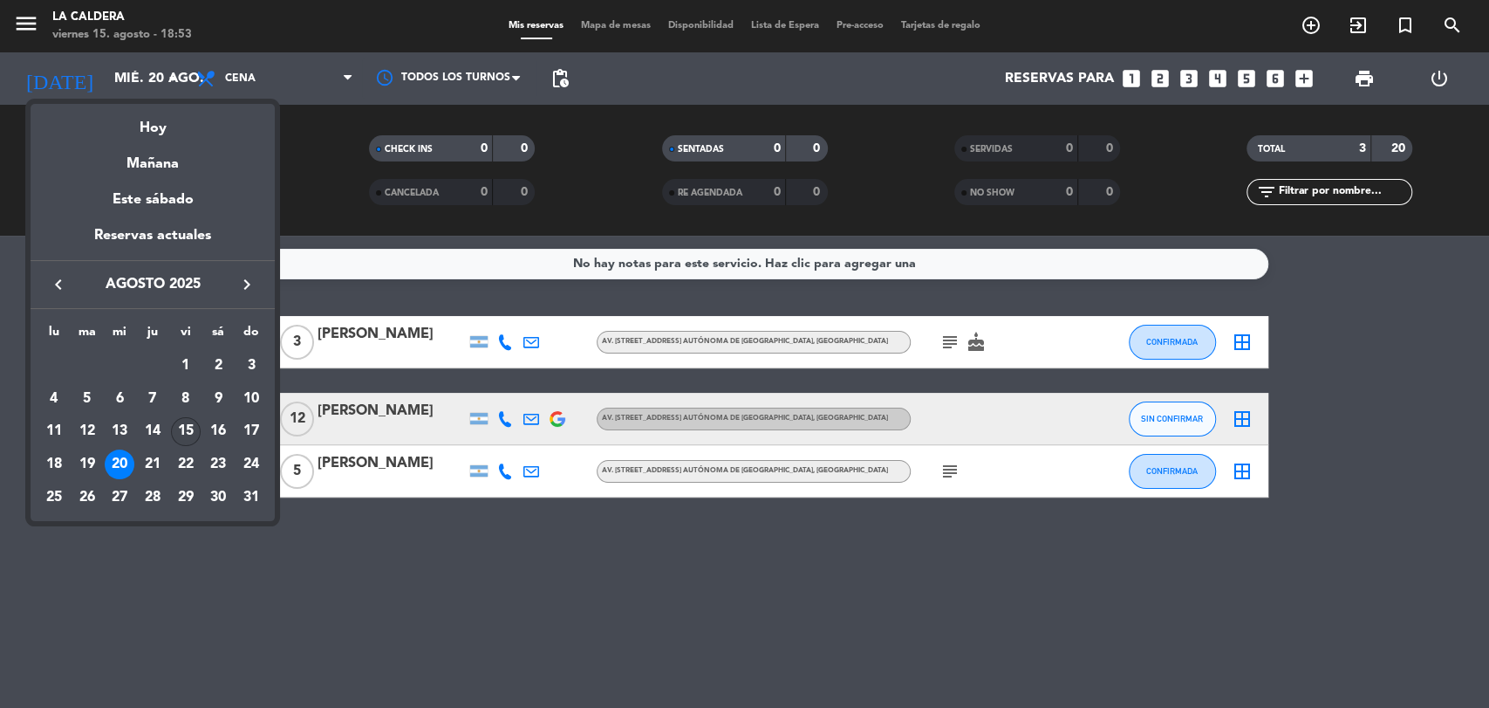
click at [181, 437] on div "15" at bounding box center [186, 432] width 30 height 30
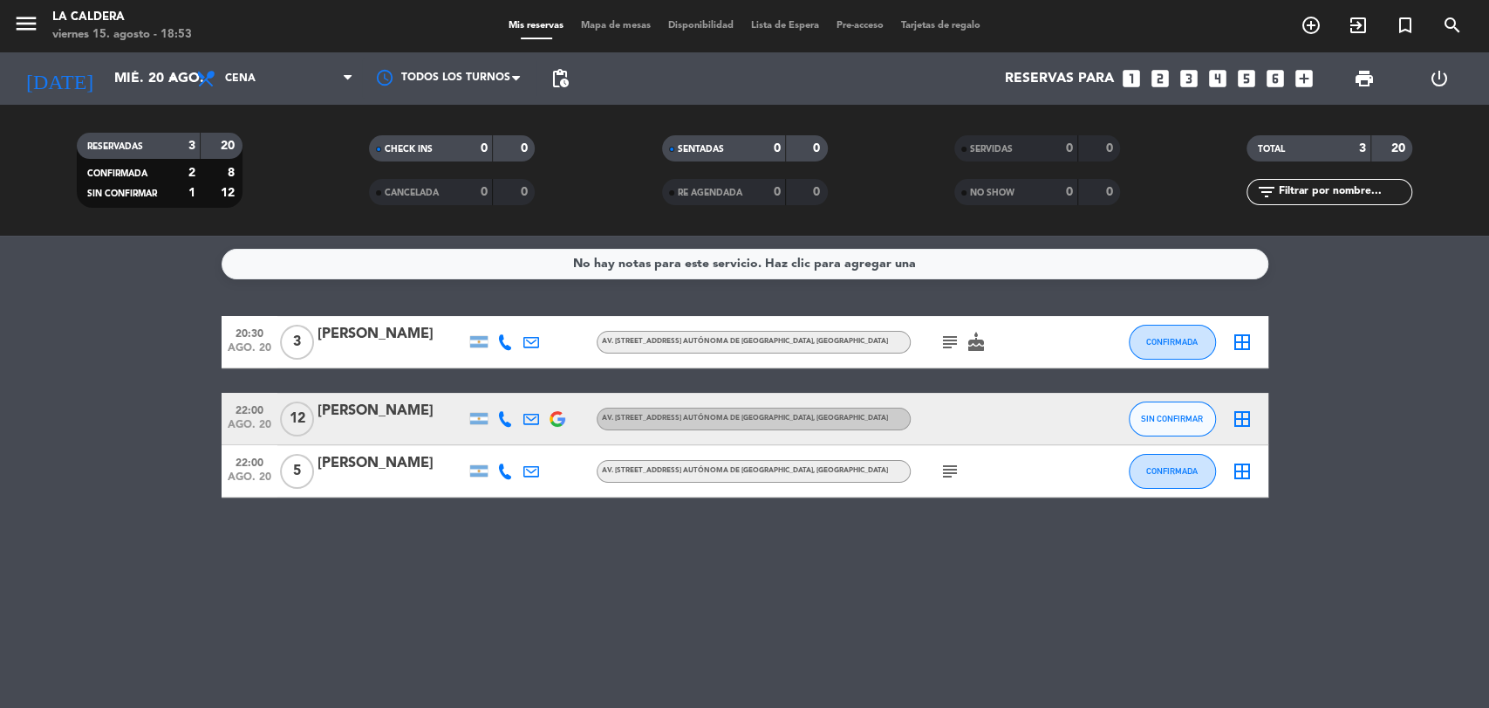
type input "vie. 15 ago."
click at [210, 83] on icon at bounding box center [207, 78] width 25 height 21
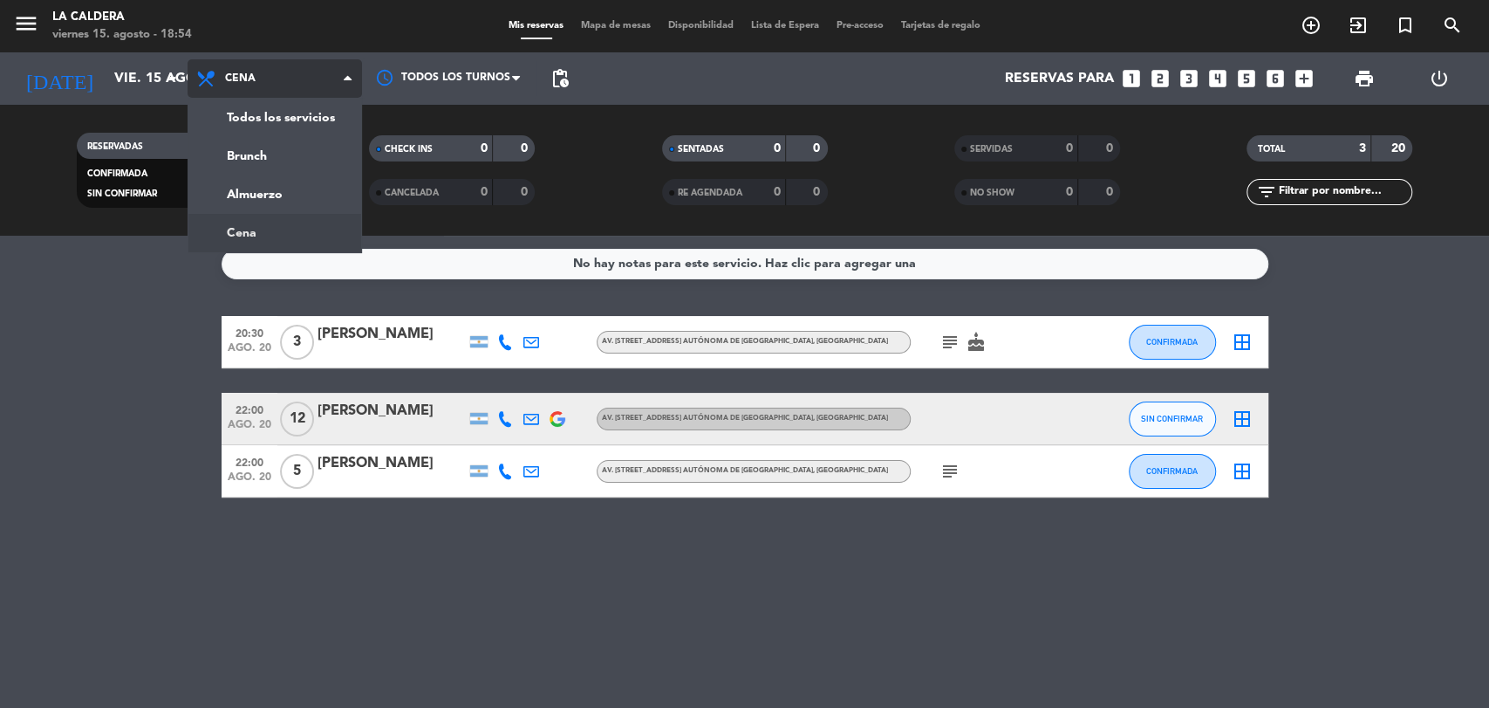
click at [291, 223] on div "menu [PERSON_NAME] viernes 15. agosto - 18:54 Mis reservas Mapa de mesas Dispon…" at bounding box center [744, 118] width 1489 height 236
